Goal: Task Accomplishment & Management: Complete application form

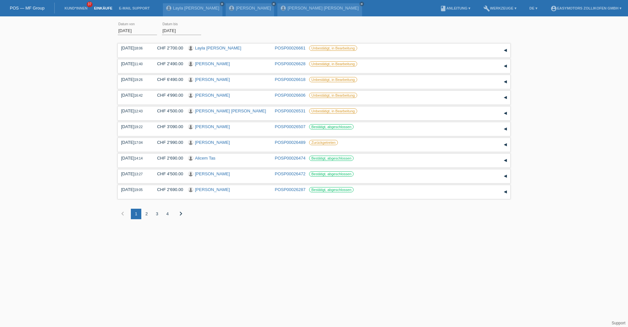
drag, startPoint x: 87, startPoint y: 4, endPoint x: 72, endPoint y: 12, distance: 17.1
click at [87, 4] on span "37" at bounding box center [90, 5] width 6 height 6
click at [72, 13] on li "Kund*innen 37" at bounding box center [75, 8] width 29 height 17
click at [75, 10] on li "Kund*innen 37" at bounding box center [75, 8] width 29 height 17
click at [75, 9] on link "Kund*innen" at bounding box center [75, 8] width 29 height 4
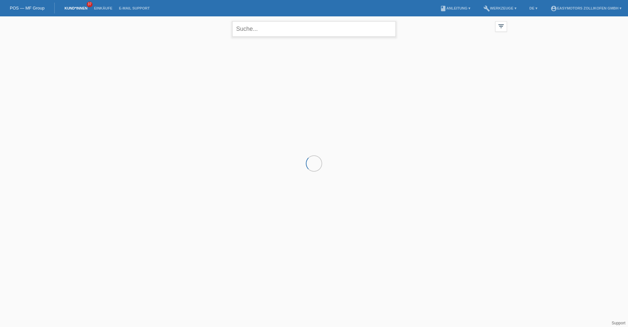
click at [263, 34] on input "text" at bounding box center [314, 28] width 164 height 15
type input "veliu"
click at [223, 88] on div "launch Anzeigen" at bounding box center [214, 92] width 29 height 10
click at [222, 90] on span "Anzeigen" at bounding box center [218, 91] width 18 height 5
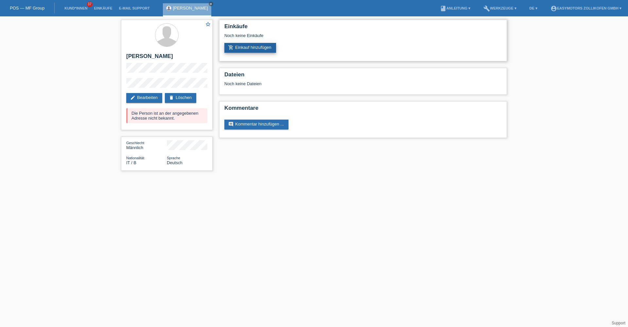
click at [234, 50] on link "add_shopping_cart Einkauf hinzufügen" at bounding box center [250, 48] width 52 height 10
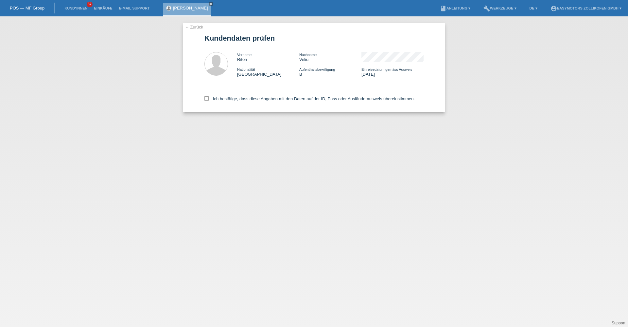
click at [214, 96] on div "Ich bestätige, dass diese Angaben mit den Daten auf der ID, Pass oder Ausländer…" at bounding box center [313, 97] width 219 height 29
click at [206, 97] on icon at bounding box center [206, 98] width 4 height 4
click at [206, 97] on input "Ich bestätige, dass diese Angaben mit den Daten auf der ID, Pass oder Ausländer…" at bounding box center [206, 98] width 4 height 4
checkbox input "true"
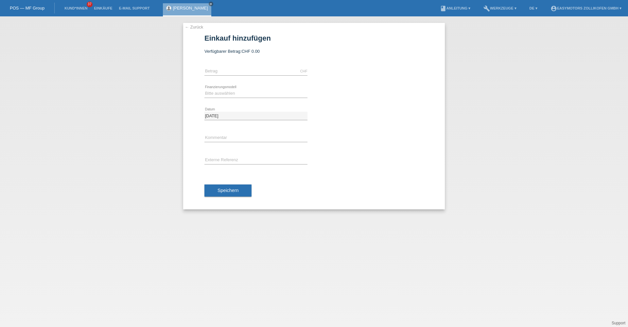
click at [230, 64] on div "CHF error Betrag" at bounding box center [255, 71] width 103 height 22
click at [230, 67] on div "CHF error Betrag" at bounding box center [255, 71] width 103 height 22
click at [234, 71] on input "text" at bounding box center [255, 71] width 103 height 8
type input "4790.00"
drag, startPoint x: 344, startPoint y: 68, endPoint x: 322, endPoint y: 93, distance: 33.6
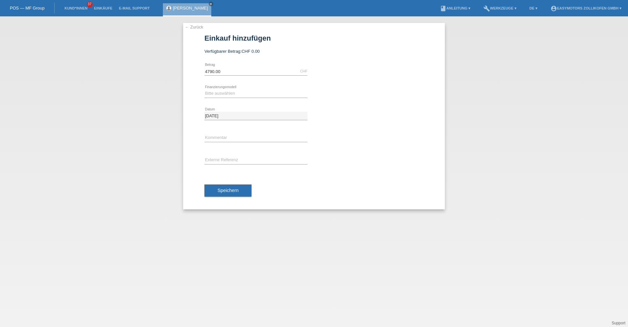
click at [342, 70] on div "4790.00 CHF error Betrag" at bounding box center [313, 71] width 219 height 22
click at [242, 97] on icon at bounding box center [255, 97] width 103 height 0
click at [242, 96] on select "Bitte auswählen Fixe Raten Kauf auf Rechnung mit Teilzahlungsoption" at bounding box center [255, 93] width 103 height 8
select select "68"
click at [204, 89] on select "Bitte auswählen Fixe Raten Kauf auf Rechnung mit Teilzahlungsoption" at bounding box center [255, 93] width 103 height 8
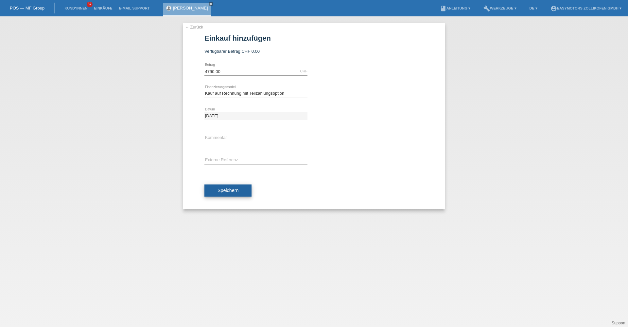
click at [222, 195] on button "Speichern" at bounding box center [227, 190] width 47 height 12
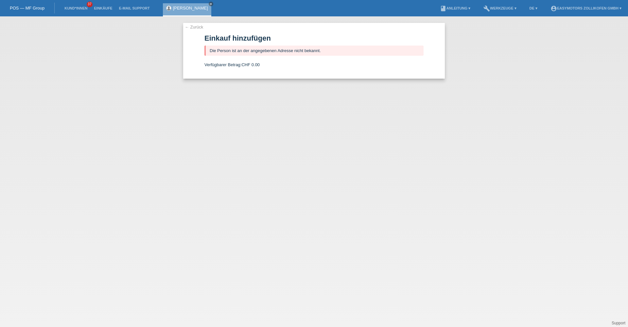
click at [186, 11] on div "Riton Veliu close" at bounding box center [187, 9] width 48 height 13
click at [186, 10] on link "[PERSON_NAME]" at bounding box center [190, 8] width 35 height 5
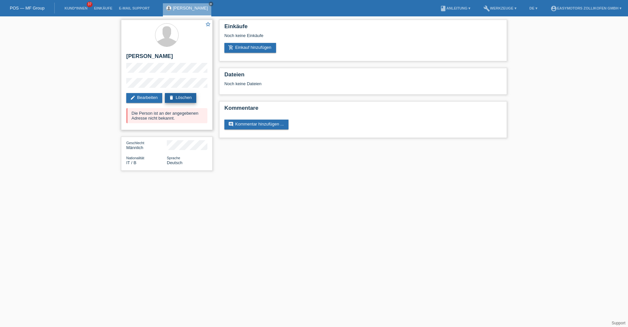
click at [178, 96] on link "delete Löschen" at bounding box center [180, 98] width 31 height 10
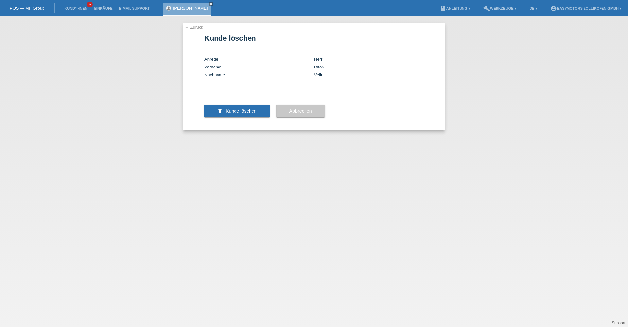
click at [248, 127] on div "delete Kunde löschen" at bounding box center [236, 111] width 65 height 38
click at [248, 117] on button "delete Kunde löschen" at bounding box center [236, 111] width 65 height 12
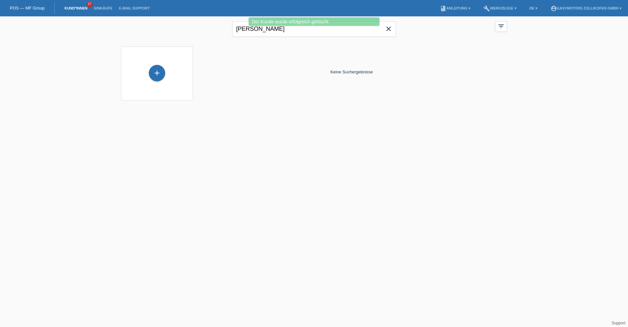
click at [167, 73] on div "+" at bounding box center [157, 73] width 62 height 17
click at [156, 78] on div "+" at bounding box center [157, 73] width 16 height 16
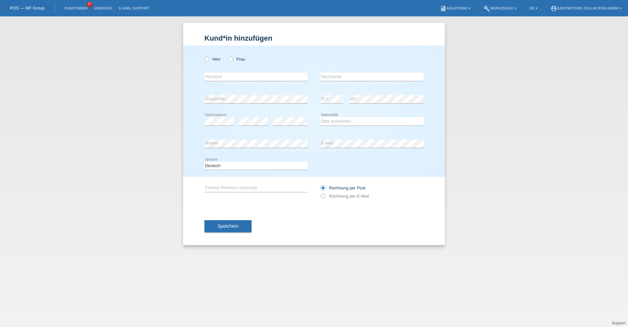
click at [209, 62] on div "Herr Frau" at bounding box center [255, 58] width 103 height 13
click at [210, 59] on label "Herr" at bounding box center [212, 59] width 16 height 5
click at [209, 59] on input "Herr" at bounding box center [206, 59] width 4 height 4
radio input "true"
click at [216, 72] on div "error Vorname" at bounding box center [255, 77] width 103 height 22
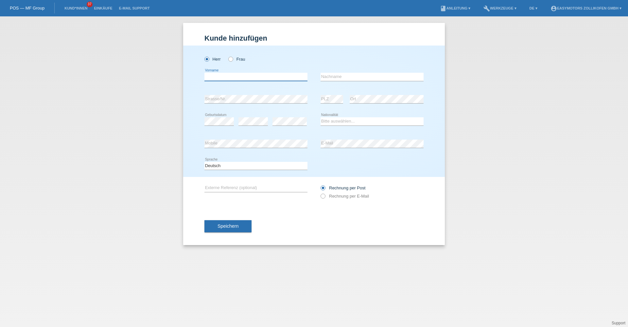
click at [216, 74] on input "text" at bounding box center [255, 77] width 103 height 8
type input "Riton"
type input "Veliu"
click at [376, 124] on select "Bitte auswählen... Schweiz Deutschland Liechtenstein Österreich ------------ Af…" at bounding box center [372, 121] width 103 height 8
select select "IT"
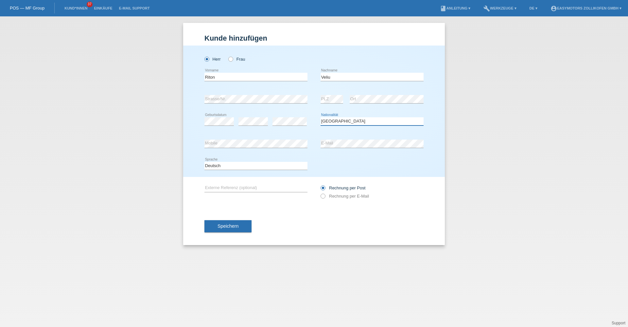
click at [321, 117] on select "Bitte auswählen... Schweiz Deutschland Liechtenstein Österreich ------------ Af…" at bounding box center [372, 121] width 103 height 8
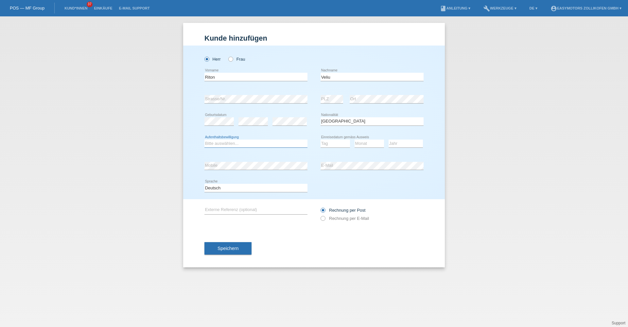
drag, startPoint x: 273, startPoint y: 146, endPoint x: 270, endPoint y: 143, distance: 3.9
click at [273, 146] on select "Bitte auswählen... C B B - Flüchtlingsstatus Andere" at bounding box center [255, 143] width 103 height 8
select select "B"
click at [204, 139] on select "Bitte auswählen... C B B - Flüchtlingsstatus Andere" at bounding box center [255, 143] width 103 height 8
click at [329, 142] on select "Tag 01 02 03 04 05 06 07 08 09 10 11" at bounding box center [335, 143] width 29 height 8
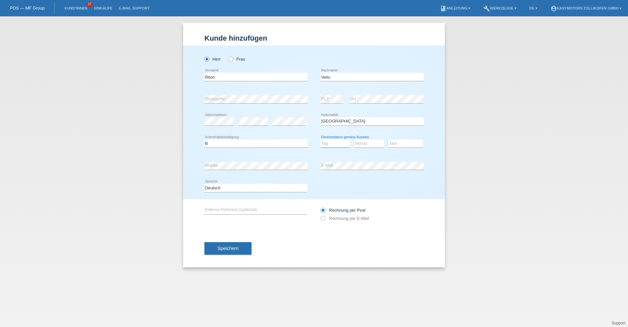
select select "01"
click at [321, 139] on select "Tag 01 02 03 04 05 06 07 08 09 10 11" at bounding box center [335, 143] width 29 height 8
select select "10"
select select "2021"
click at [228, 251] on button "Speichern" at bounding box center [227, 248] width 47 height 12
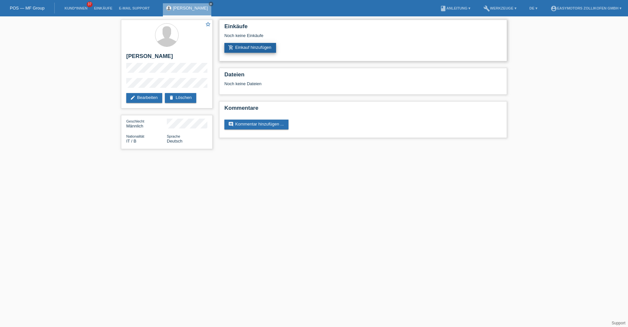
click at [251, 44] on link "add_shopping_cart Einkauf hinzufügen" at bounding box center [250, 48] width 52 height 10
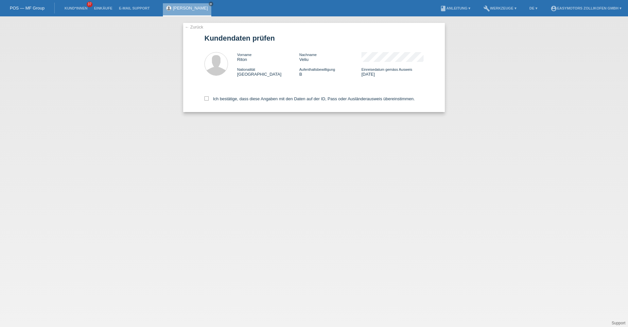
click at [200, 95] on div "← Zurück Kundendaten prüfen Vorname Riton Nachname Veliu Nationalität Italien A…" at bounding box center [314, 67] width 262 height 89
click at [204, 98] on div "← Zurück Kundendaten prüfen Vorname Riton Nachname Veliu Nationalität Italien A…" at bounding box center [314, 67] width 262 height 89
click at [207, 98] on icon at bounding box center [206, 98] width 4 height 4
click at [207, 98] on input "Ich bestätige, dass diese Angaben mit den Daten auf der ID, Pass oder Ausländer…" at bounding box center [206, 98] width 4 height 4
checkbox input "true"
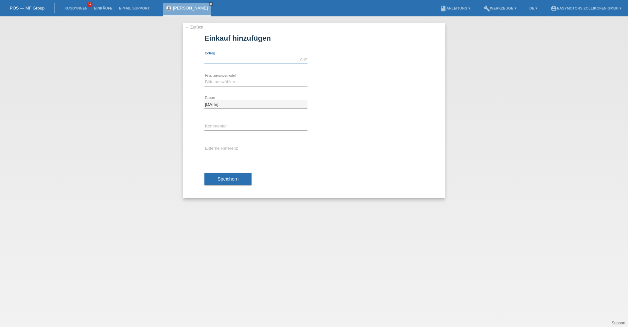
click at [244, 62] on input "text" at bounding box center [255, 60] width 103 height 8
type input "4790.00"
drag, startPoint x: 214, startPoint y: 80, endPoint x: 216, endPoint y: 87, distance: 7.7
click at [214, 80] on select "Bitte auswählen Fixe Raten Kauf auf Rechnung mit Teilzahlungsoption" at bounding box center [255, 82] width 103 height 8
select select "67"
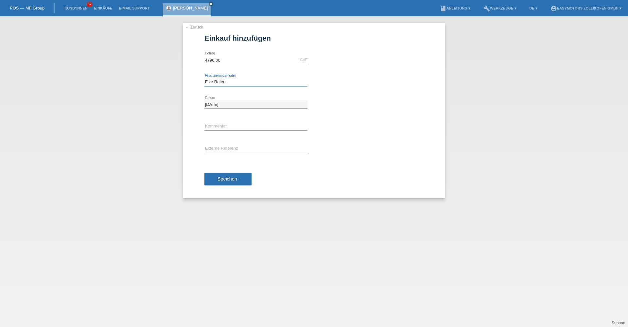
click at [204, 78] on select "Bitte auswählen Fixe Raten Kauf auf Rechnung mit Teilzahlungsoption" at bounding box center [255, 82] width 103 height 8
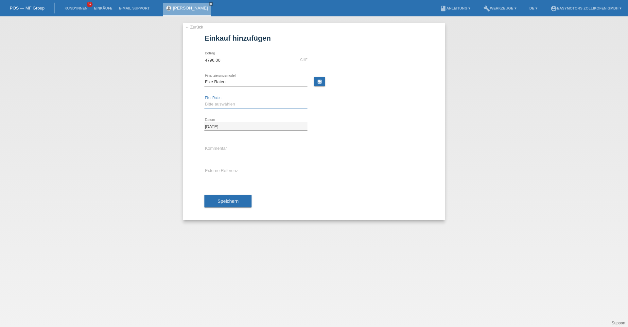
drag, startPoint x: 232, startPoint y: 103, endPoint x: 231, endPoint y: 106, distance: 3.5
click at [232, 103] on select "Bitte auswählen 12 Raten 24 Raten 36 Raten 48 Raten" at bounding box center [255, 104] width 103 height 8
click at [204, 100] on select "Bitte auswählen 12 Raten 24 Raten 36 Raten 48 Raten" at bounding box center [255, 104] width 103 height 8
click at [226, 96] on div "Bitte auswählen 12 Raten 24 Raten 36 Raten 48 Raten error Fixe Raten" at bounding box center [255, 104] width 103 height 22
click at [225, 101] on select "Bitte auswählen 12 Raten 24 Raten 36 Raten 48 Raten" at bounding box center [255, 104] width 103 height 8
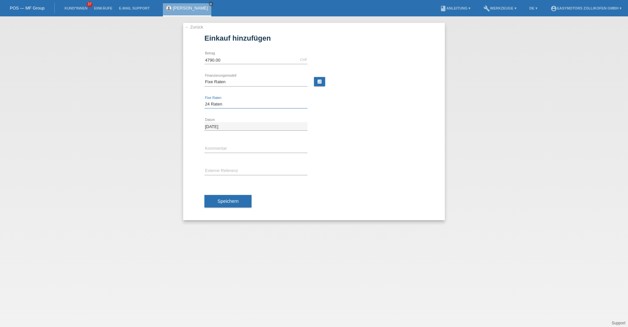
select select "136"
click at [204, 100] on select "Bitte auswählen 12 Raten 24 Raten 36 Raten 48 Raten" at bounding box center [255, 104] width 103 height 8
click at [230, 203] on span "Speichern" at bounding box center [228, 200] width 21 height 5
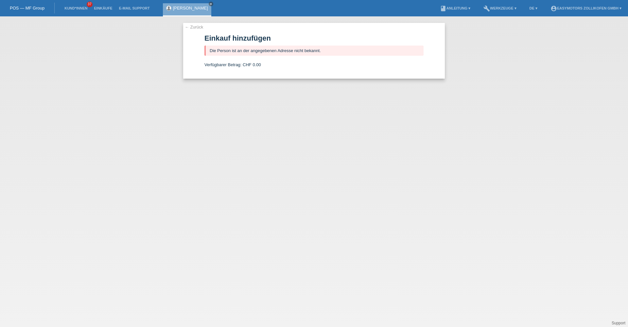
click at [182, 7] on link "[PERSON_NAME]" at bounding box center [190, 8] width 35 height 5
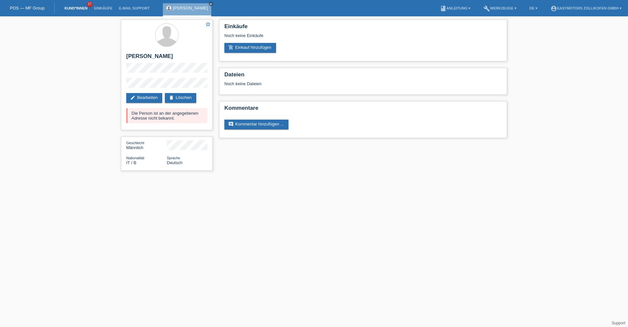
click at [84, 7] on link "Kund*innen" at bounding box center [75, 8] width 29 height 4
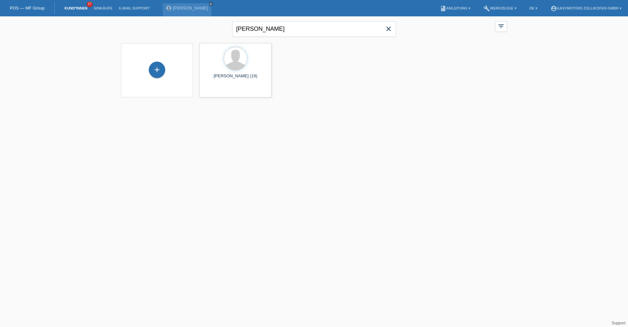
click at [391, 30] on icon "close" at bounding box center [389, 29] width 8 height 8
click at [174, 7] on link "[PERSON_NAME]" at bounding box center [190, 8] width 35 height 5
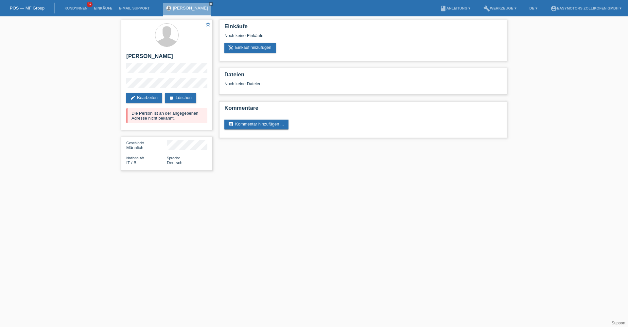
click at [100, 65] on div "star_border Riton Veliu edit Bearbeiten delete Löschen Die Person ist an der an…" at bounding box center [314, 96] width 628 height 161
click at [85, 33] on div "star_border Riton Veliu edit Bearbeiten delete Löschen Die Person ist an der an…" at bounding box center [314, 96] width 628 height 161
click at [171, 86] on div "star_border Riton Veliu edit Bearbeiten delete Löschen Die Person ist an der an…" at bounding box center [167, 75] width 92 height 110
click at [183, 61] on h2 "Riton Veliu" at bounding box center [166, 58] width 81 height 10
click at [46, 47] on div "star_border Riton Veliu edit Bearbeiten delete Löschen Die Person ist an der an…" at bounding box center [314, 96] width 628 height 161
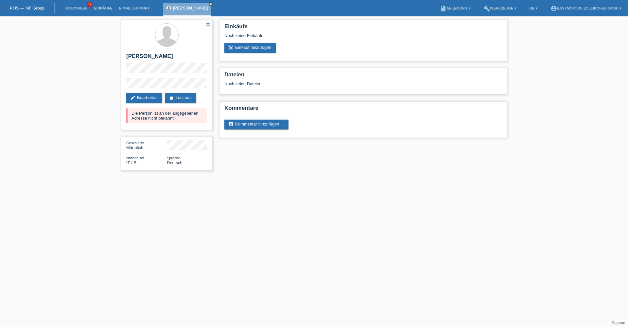
drag, startPoint x: 46, startPoint y: 47, endPoint x: 73, endPoint y: 99, distance: 58.2
click at [73, 99] on div "star_border Riton Veliu edit Bearbeiten delete Löschen Die Person ist an der an…" at bounding box center [314, 96] width 628 height 161
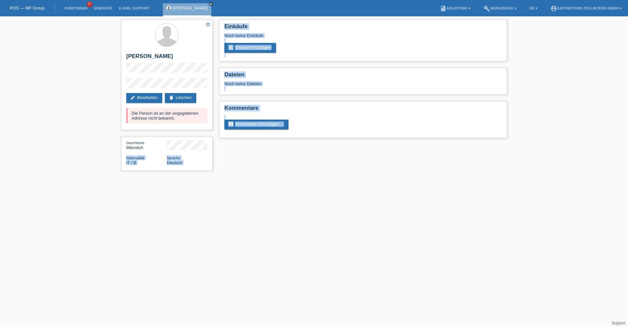
click at [260, 169] on div "star_border Riton Veliu edit Bearbeiten delete Löschen Die Person ist an der an…" at bounding box center [314, 96] width 393 height 161
click at [179, 177] on html "POS — MF Group Kund*innen 37 Einkäufe E-Mail Support Riton Veliu close menu" at bounding box center [314, 88] width 628 height 177
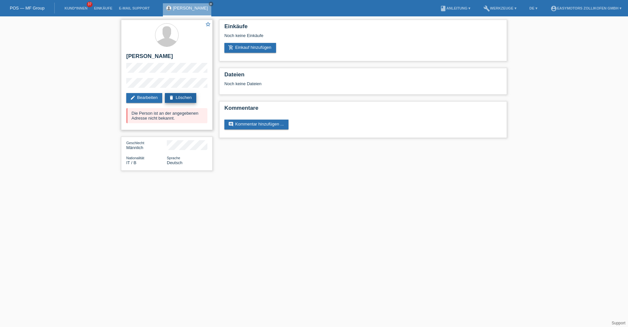
click at [174, 98] on icon "delete" at bounding box center [171, 97] width 5 height 5
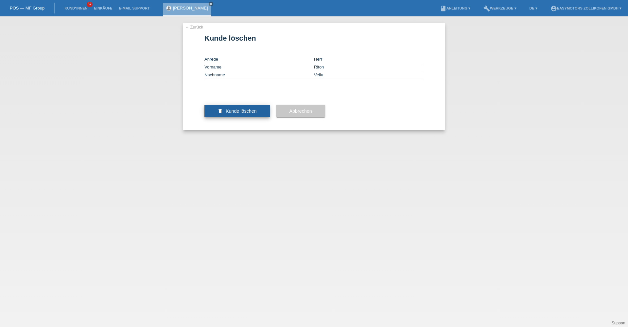
click at [238, 114] on span "Kunde löschen" at bounding box center [241, 110] width 31 height 5
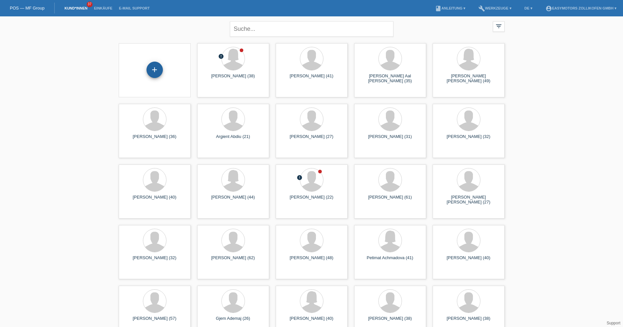
click at [159, 74] on div "+" at bounding box center [155, 69] width 16 height 11
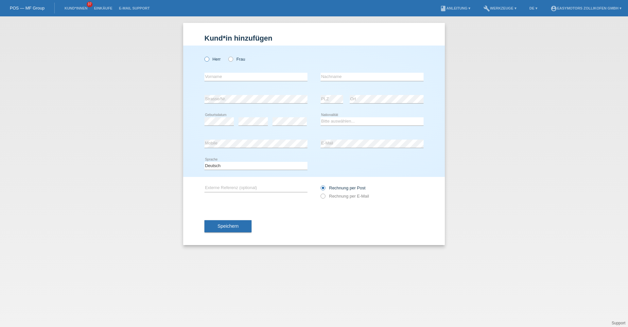
click at [211, 61] on label "Herr" at bounding box center [212, 59] width 16 height 5
click at [209, 61] on input "Herr" at bounding box center [206, 59] width 4 height 4
radio input "true"
click at [218, 80] on input "text" at bounding box center [255, 77] width 103 height 8
type input "Riton"
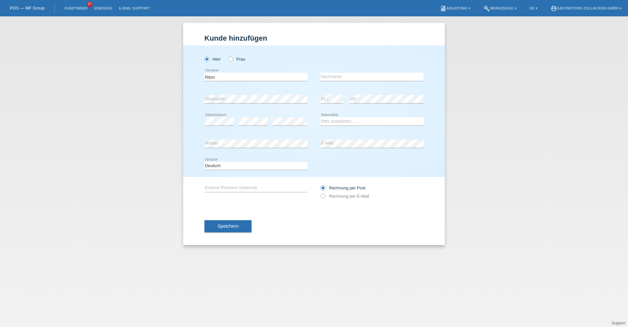
type input "Veliu"
click at [327, 119] on select "Bitte auswählen... Schweiz Deutschland Liechtenstein Österreich ------------ Af…" at bounding box center [372, 121] width 103 height 8
select select "IT"
click at [321, 117] on select "Bitte auswählen... Schweiz Deutschland Liechtenstein Österreich ------------ Af…" at bounding box center [372, 121] width 103 height 8
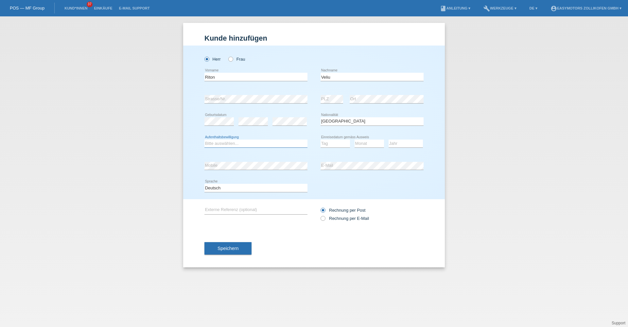
click at [296, 146] on select "Bitte auswählen... C B B - Flüchtlingsstatus Andere" at bounding box center [255, 143] width 103 height 8
select select "B"
click at [204, 139] on select "Bitte auswählen... C B B - Flüchtlingsstatus Andere" at bounding box center [255, 143] width 103 height 8
click at [328, 143] on select "Tag 01 02 03 04 05 06 07 08 09 10 11" at bounding box center [335, 143] width 29 height 8
select select "01"
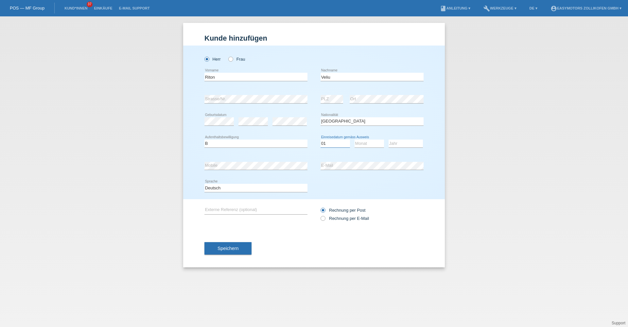
click at [321, 139] on select "Tag 01 02 03 04 05 06 07 08 09 10 11" at bounding box center [335, 143] width 29 height 8
select select "10"
select select "2021"
click at [222, 248] on span "Speichern" at bounding box center [228, 247] width 21 height 5
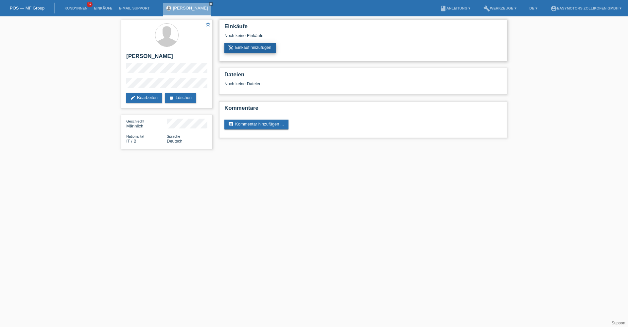
click at [237, 49] on link "add_shopping_cart Einkauf hinzufügen" at bounding box center [250, 48] width 52 height 10
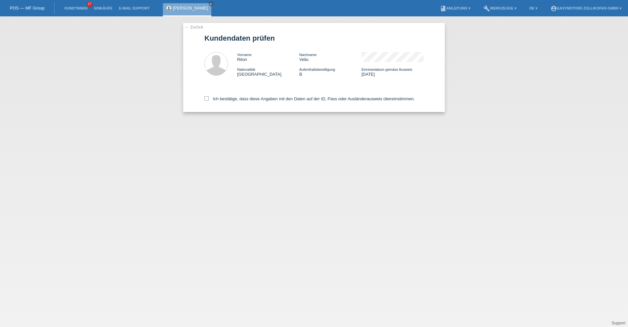
click at [223, 102] on div "Ich bestätige, dass diese Angaben mit den Daten auf der ID, Pass oder Ausländer…" at bounding box center [313, 97] width 219 height 29
click at [223, 99] on label "Ich bestätige, dass diese Angaben mit den Daten auf der ID, Pass oder Ausländer…" at bounding box center [309, 98] width 210 height 5
click at [209, 99] on input "Ich bestätige, dass diese Angaben mit den Daten auf der ID, Pass oder Ausländer…" at bounding box center [206, 98] width 4 height 4
checkbox input "true"
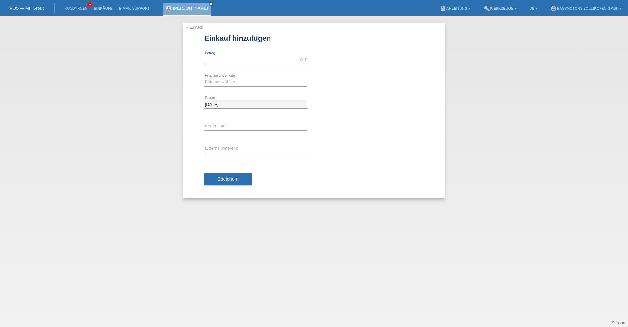
click at [220, 61] on input "text" at bounding box center [255, 60] width 103 height 8
type input "4990.00"
drag, startPoint x: 204, startPoint y: 81, endPoint x: 206, endPoint y: 83, distance: 3.4
click at [204, 81] on div "← Zurück Einkauf hinzufügen Verfügbarer Betrag: 4990.00 CHF error [GEOGRAPHIC_D…" at bounding box center [314, 110] width 262 height 175
click at [209, 84] on select "Bitte auswählen Fixe Raten Kauf auf Rechnung mit Teilzahlungsoption" at bounding box center [255, 82] width 103 height 8
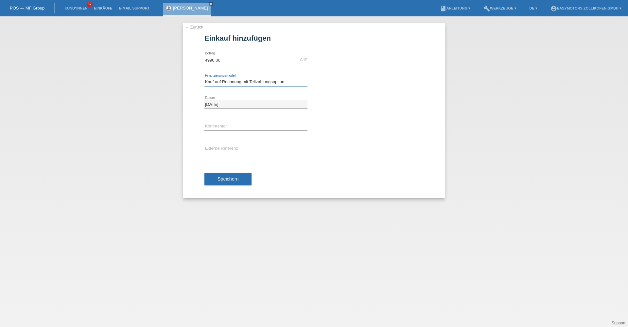
click at [204, 78] on select "Bitte auswählen Fixe Raten Kauf auf Rechnung mit Teilzahlungsoption" at bounding box center [255, 82] width 103 height 8
drag, startPoint x: 214, startPoint y: 81, endPoint x: 214, endPoint y: 86, distance: 5.6
click at [214, 81] on select "Bitte auswählen Fixe Raten Kauf auf Rechnung mit Teilzahlungsoption" at bounding box center [255, 82] width 103 height 8
select select "67"
click at [204, 78] on select "Bitte auswählen Fixe Raten Kauf auf Rechnung mit Teilzahlungsoption" at bounding box center [255, 82] width 103 height 8
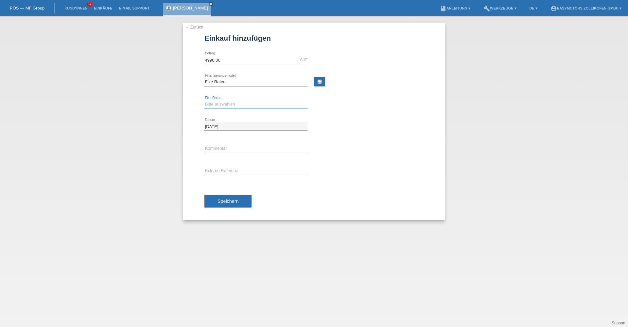
drag, startPoint x: 208, startPoint y: 100, endPoint x: 210, endPoint y: 106, distance: 6.6
click at [208, 100] on select "Bitte auswählen 12 Raten 24 Raten 36 Raten 48 Raten" at bounding box center [255, 104] width 103 height 8
select select "136"
click at [204, 100] on select "Bitte auswählen 12 Raten 24 Raten 36 Raten 48 Raten" at bounding box center [255, 104] width 103 height 8
click at [233, 201] on span "Speichern" at bounding box center [228, 200] width 21 height 5
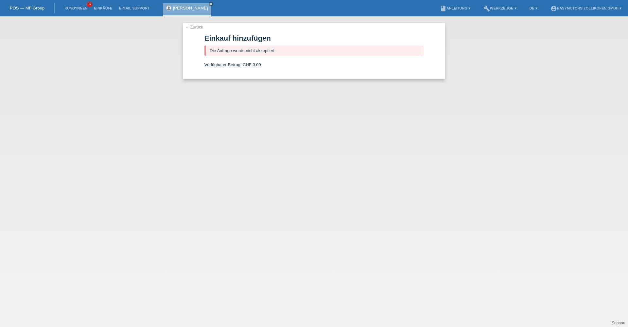
click at [180, 4] on div "Riton Veliu close" at bounding box center [187, 9] width 48 height 13
click at [180, 7] on link "[PERSON_NAME]" at bounding box center [190, 8] width 35 height 5
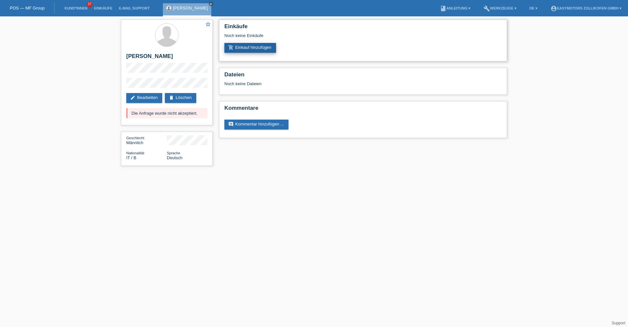
click at [256, 44] on link "add_shopping_cart Einkauf hinzufügen" at bounding box center [250, 48] width 52 height 10
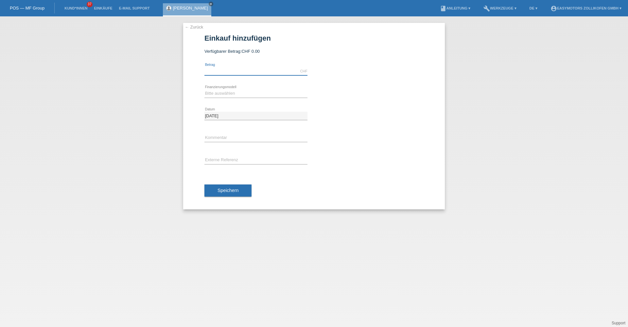
click at [237, 72] on input "text" at bounding box center [255, 71] width 103 height 8
type input "4790.00"
click at [214, 96] on select "Bitte auswählen Fixe Raten Kauf auf Rechnung mit Teilzahlungsoption" at bounding box center [255, 93] width 103 height 8
select select "68"
click at [204, 89] on select "Bitte auswählen Fixe Raten Kauf auf Rechnung mit Teilzahlungsoption" at bounding box center [255, 93] width 103 height 8
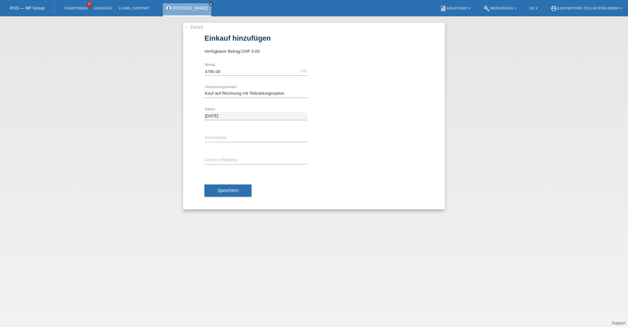
click at [217, 192] on button "Speichern" at bounding box center [227, 190] width 47 height 12
